Goal: Find specific page/section: Find specific page/section

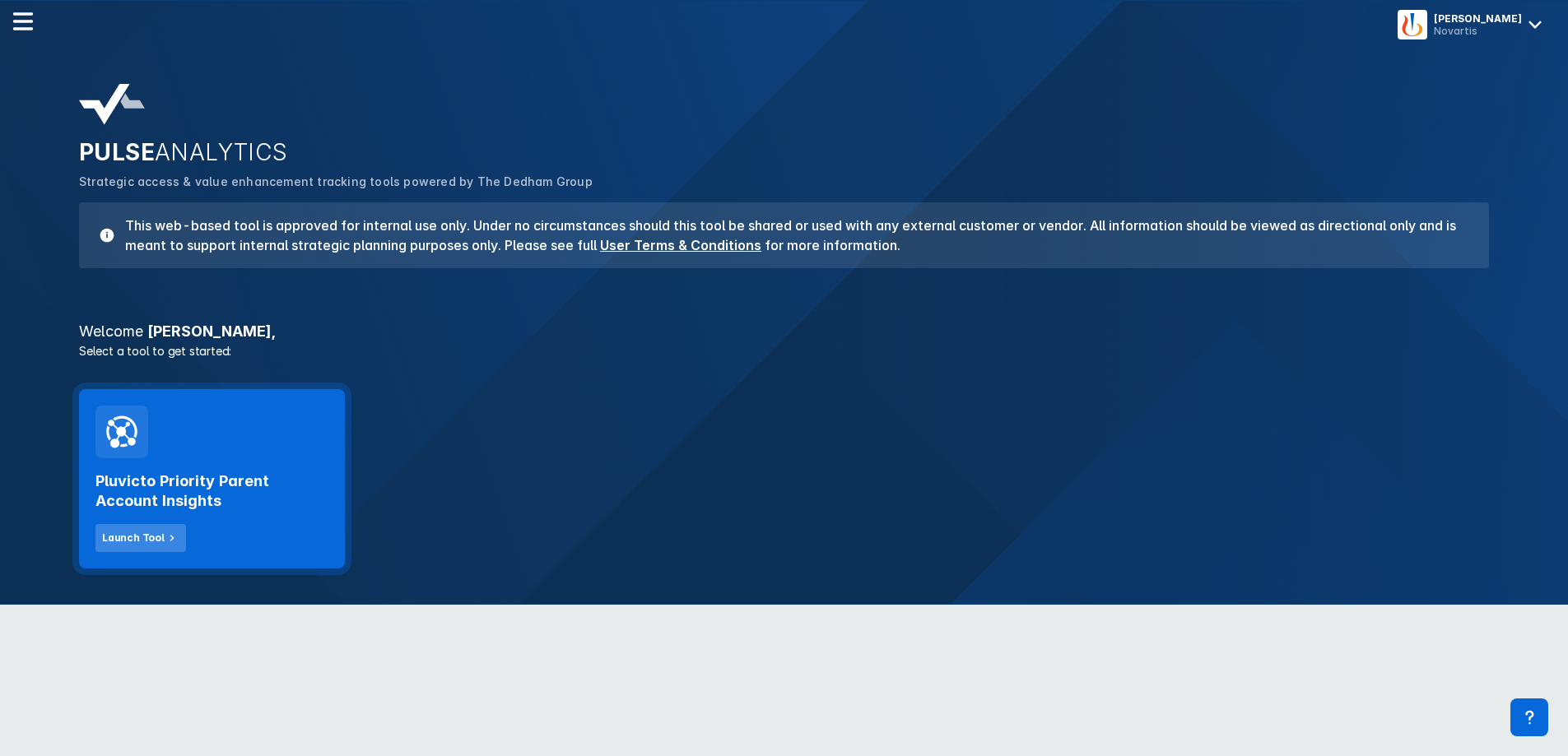
click at [134, 529] on button "Launch Tool" at bounding box center [140, 538] width 90 height 28
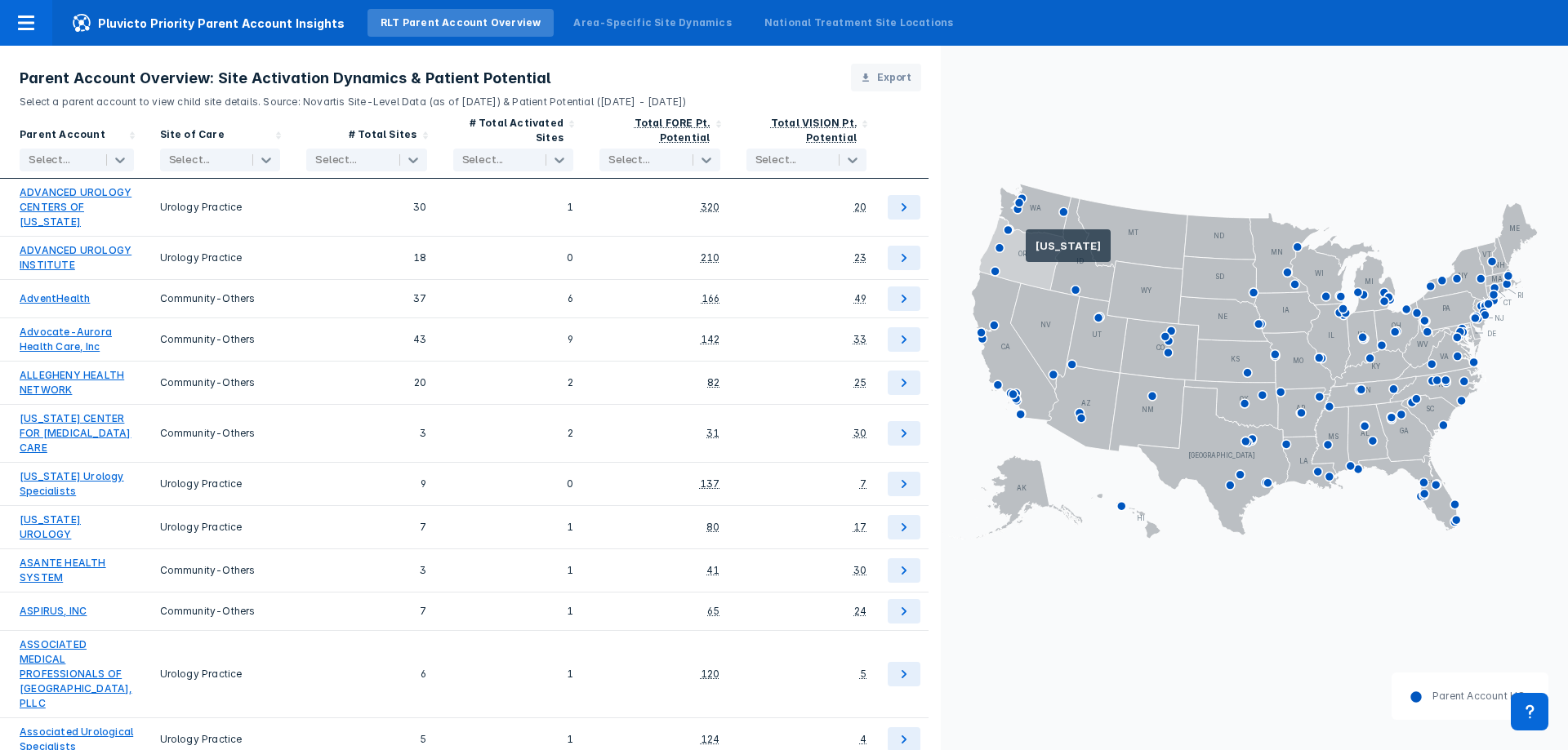
click at [1026, 252] on icon at bounding box center [1023, 254] width 88 height 74
click at [1015, 246] on icon at bounding box center [1023, 254] width 88 height 74
click at [1009, 227] on icon at bounding box center [1009, 229] width 16 height 16
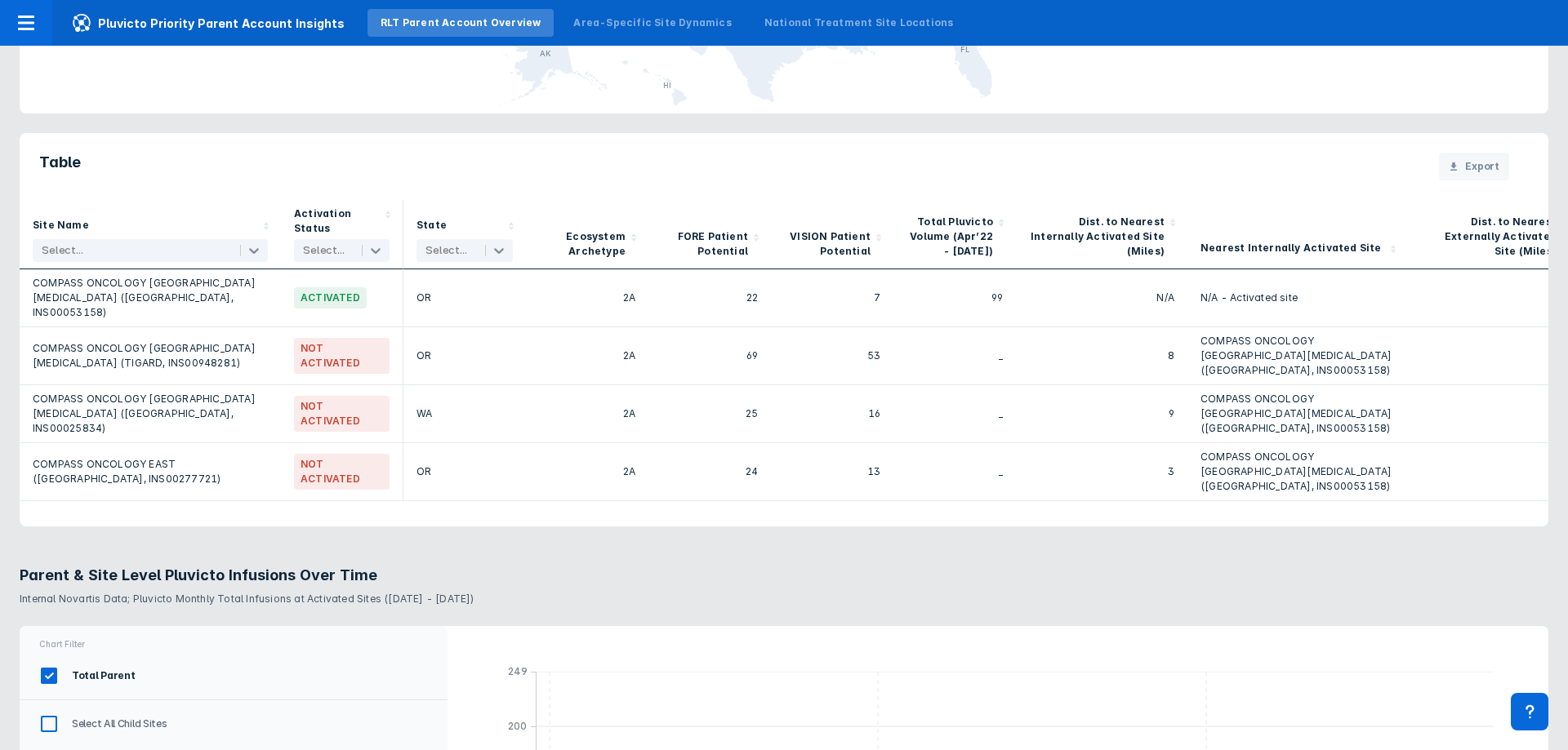
scroll to position [1224, 0]
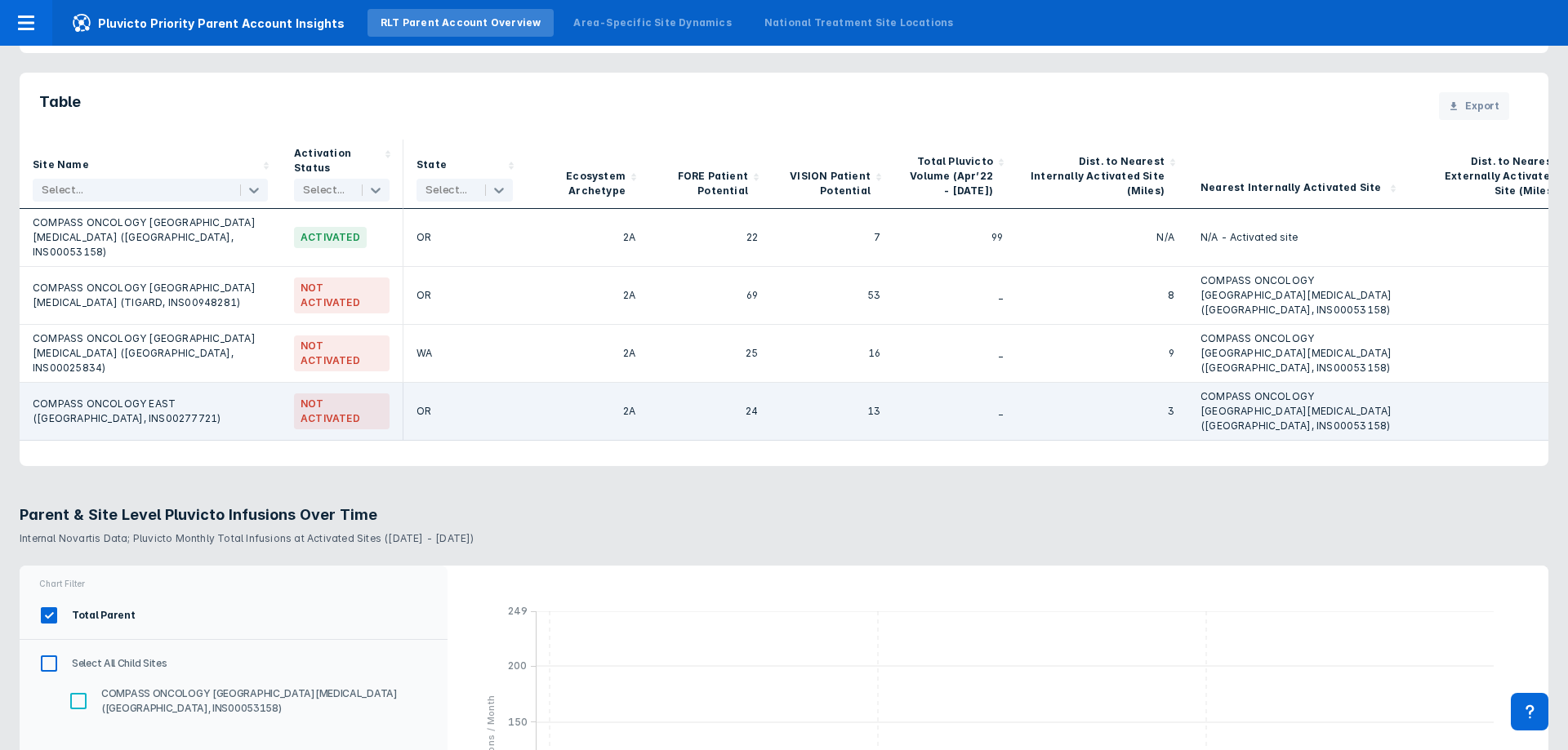
click at [148, 421] on div "COMPASS ONCOLOGY EAST ([GEOGRAPHIC_DATA], INS00277721)" at bounding box center [150, 410] width 235 height 44
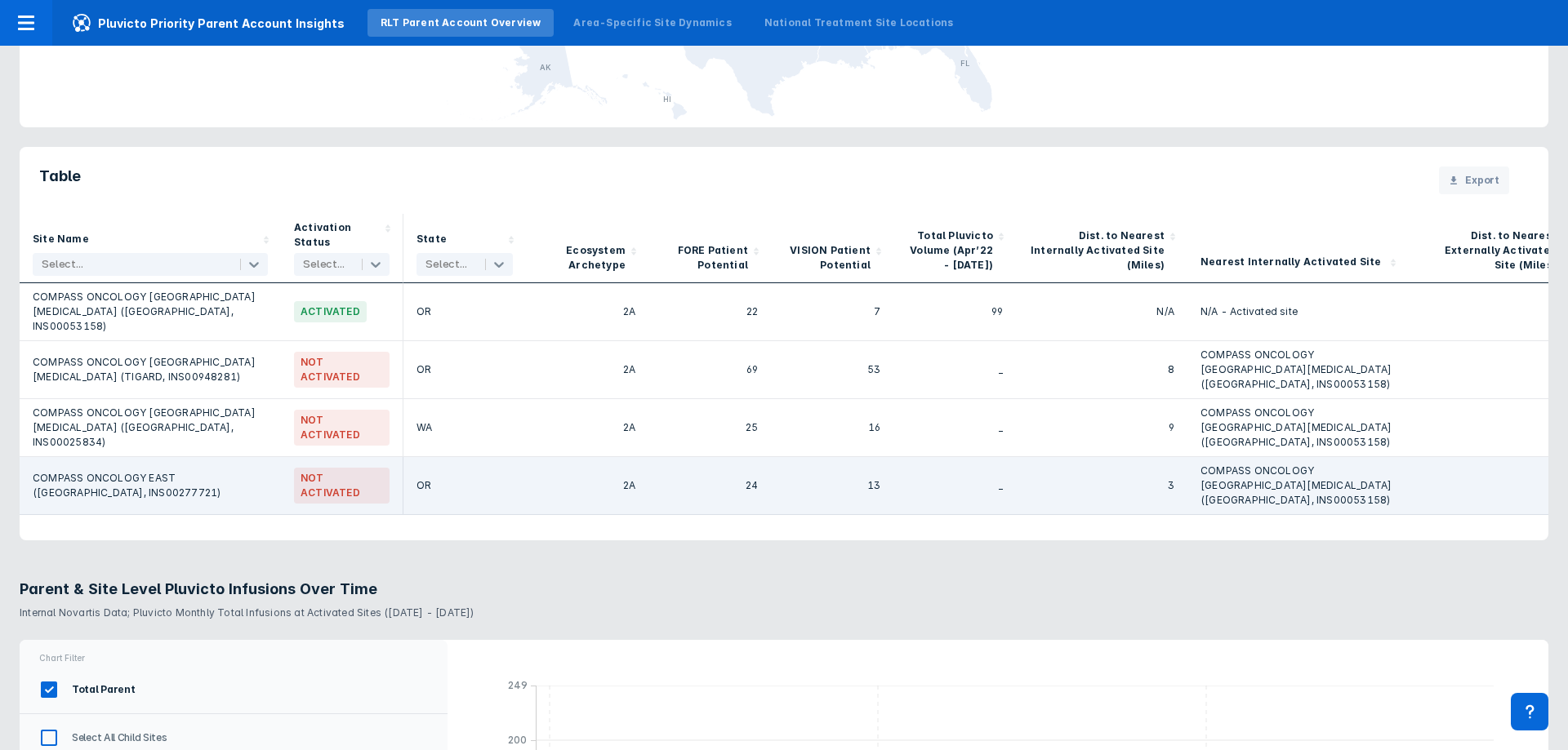
scroll to position [1061, 0]
